Goal: Transaction & Acquisition: Purchase product/service

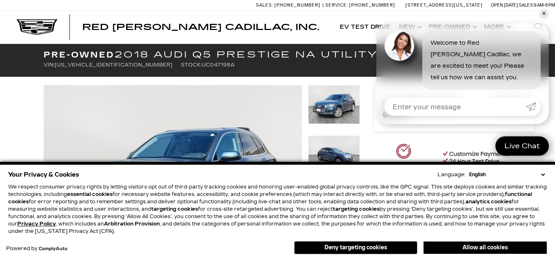
click at [546, 175] on select "English Spanish / Español English / [GEOGRAPHIC_DATA] Korean / 한국어 Vietnamese /…" at bounding box center [507, 174] width 80 height 7
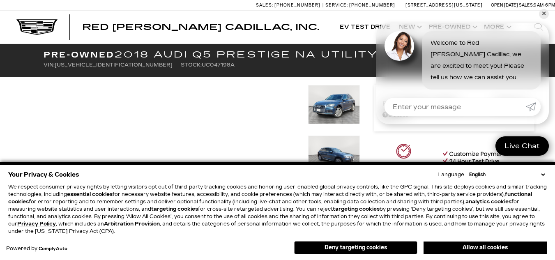
click at [543, 174] on select "English Spanish / Español English / [GEOGRAPHIC_DATA] Korean / 한국어 Vietnamese /…" at bounding box center [507, 174] width 80 height 7
click at [473, 246] on button "Allow all cookies" at bounding box center [485, 248] width 123 height 12
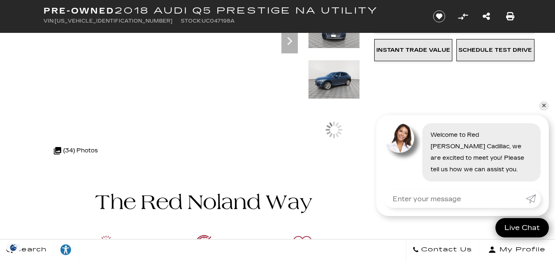
scroll to position [205, 0]
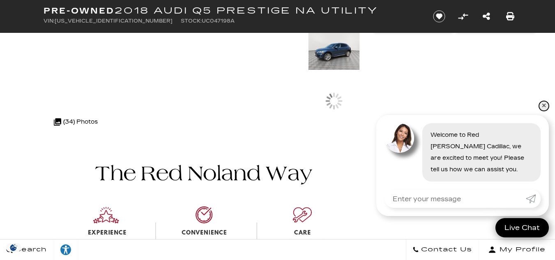
click at [544, 104] on link "✕" at bounding box center [544, 106] width 10 height 10
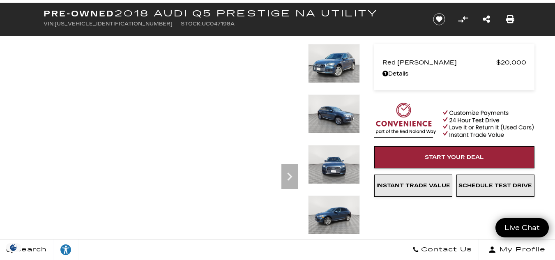
scroll to position [0, 0]
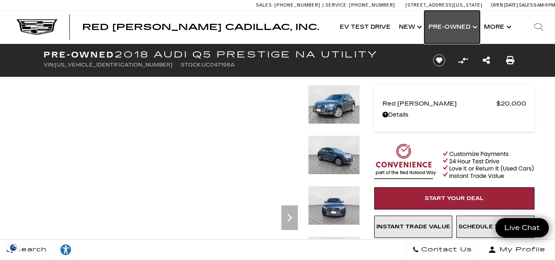
click at [465, 30] on link "Show Pre-Owned" at bounding box center [452, 27] width 55 height 33
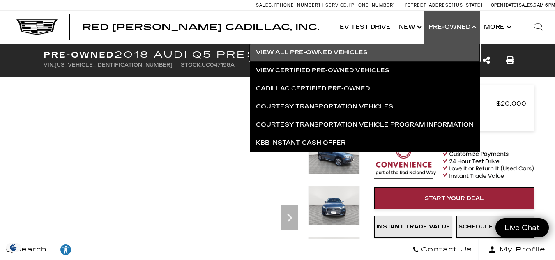
click at [330, 55] on link "View All Pre-Owned Vehicles" at bounding box center [365, 53] width 230 height 18
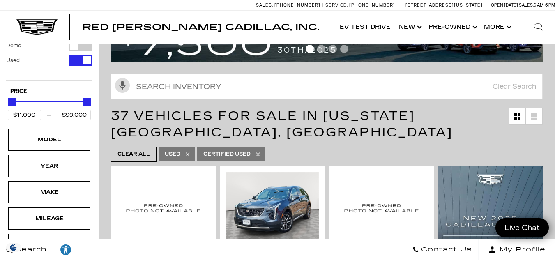
scroll to position [41, 0]
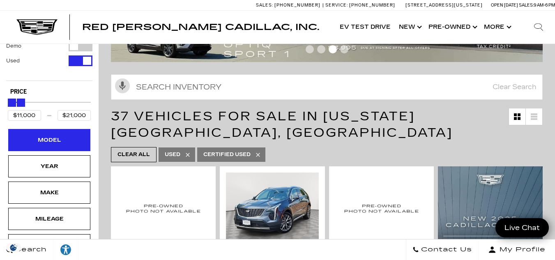
type input "$20,500"
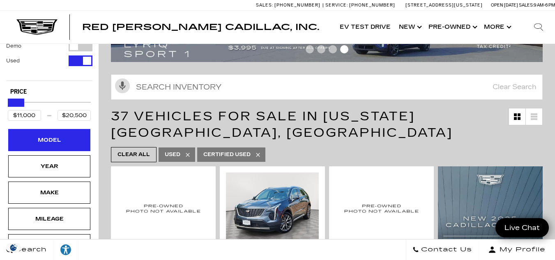
drag, startPoint x: 84, startPoint y: 101, endPoint x: 17, endPoint y: 150, distance: 82.6
click at [17, 150] on div "New Certified Demo Used Type Price $11,000 $20,500 Model Year Make Mileage Engi…" at bounding box center [49, 214] width 86 height 406
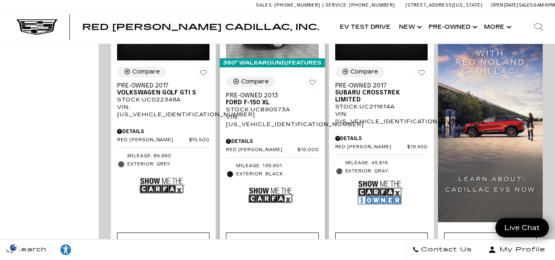
scroll to position [411, 0]
